Goal: Find specific page/section: Find specific page/section

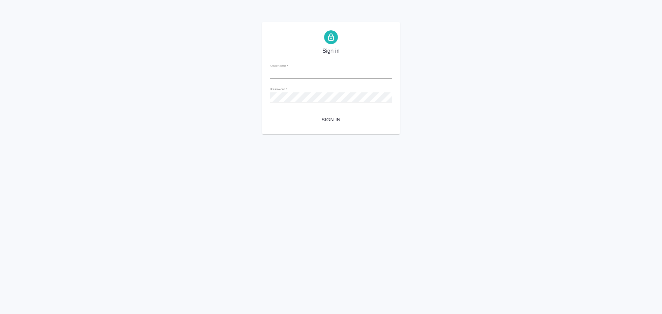
type input "alexandr.gusev@awatera.com"
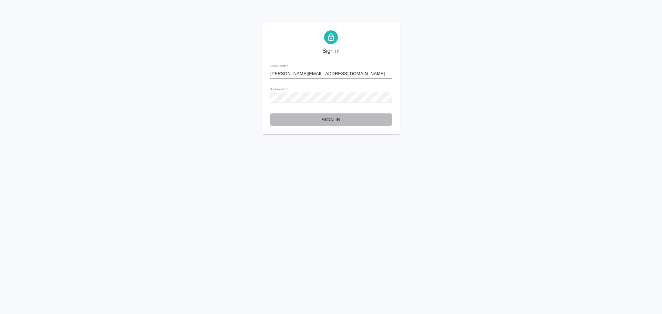
click at [304, 123] on span "Sign in" at bounding box center [331, 119] width 110 height 9
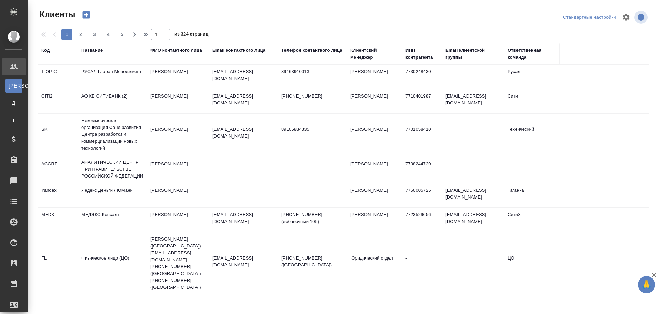
select select "RU"
click at [26, 276] on link "Работы" at bounding box center [14, 283] width 24 height 17
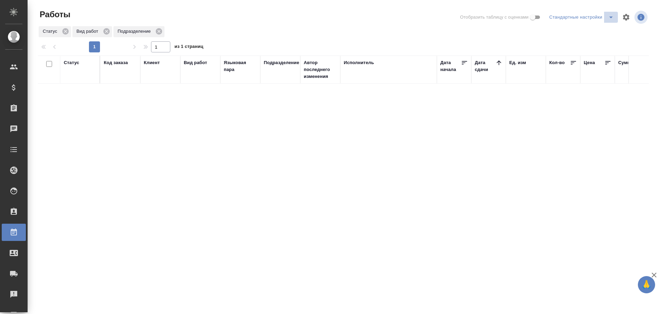
click at [607, 18] on icon "split button" at bounding box center [611, 17] width 8 height 8
click at [584, 33] on li "Мои, в работе" at bounding box center [577, 31] width 70 height 11
